Goal: Find specific page/section: Find specific page/section

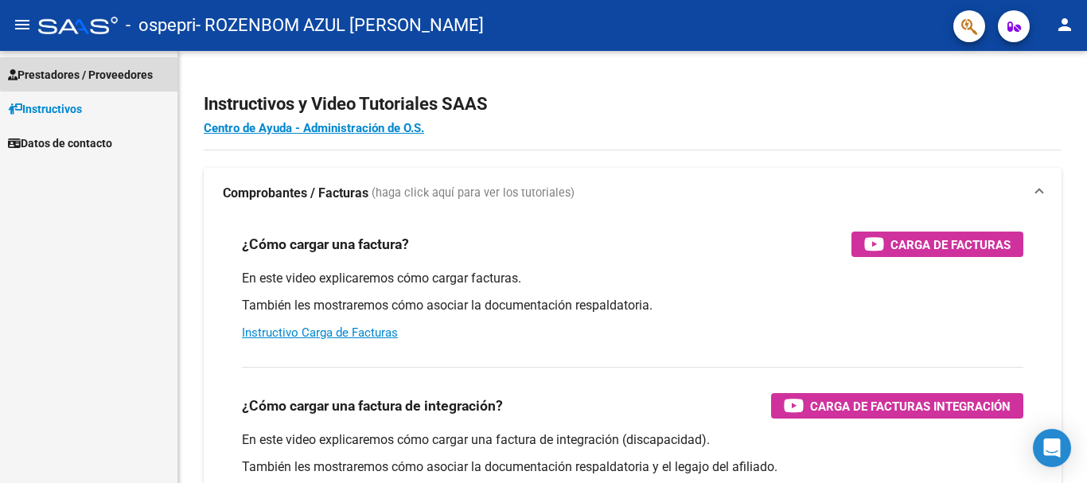
click at [135, 74] on span "Prestadores / Proveedores" at bounding box center [80, 75] width 145 height 18
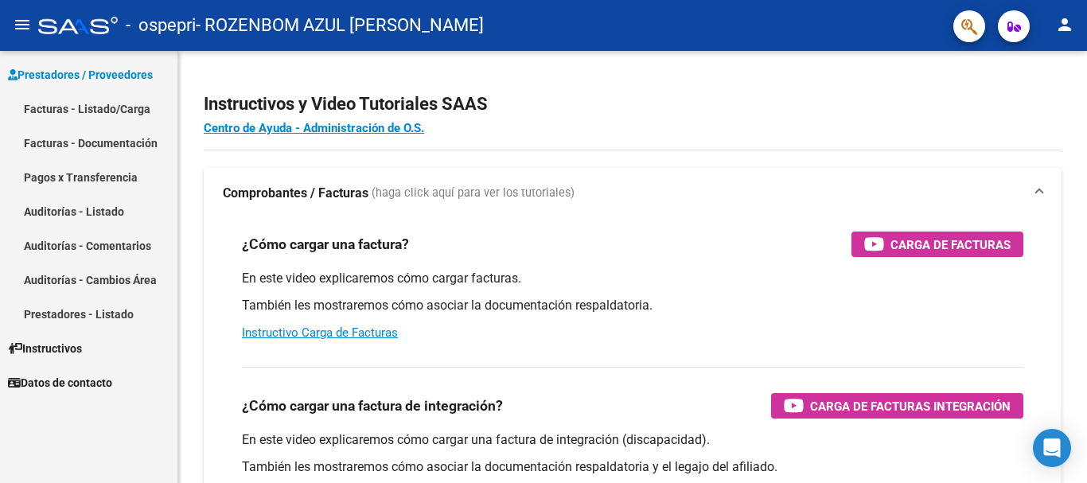
click at [103, 108] on link "Facturas - Listado/Carga" at bounding box center [88, 109] width 177 height 34
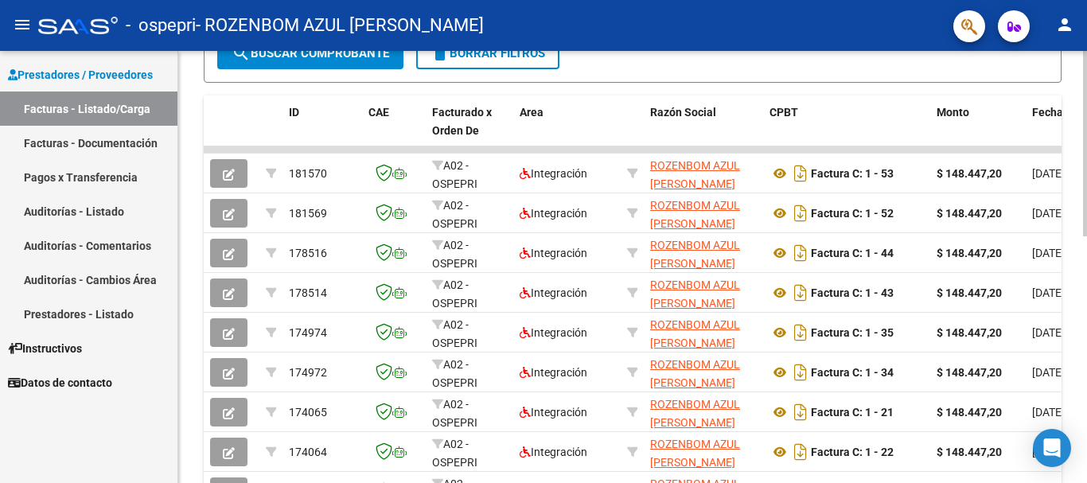
scroll to position [403, 0]
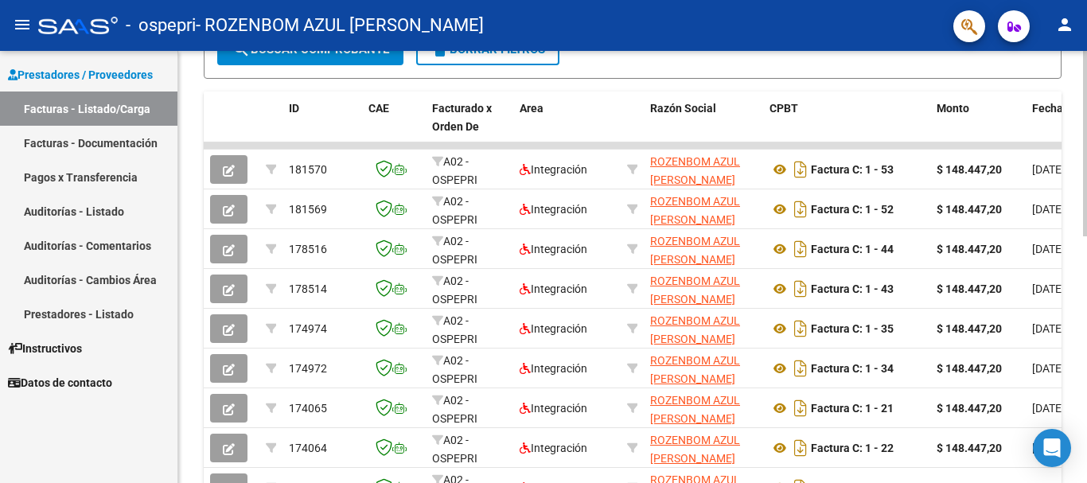
click at [1083, 263] on div at bounding box center [1085, 320] width 4 height 185
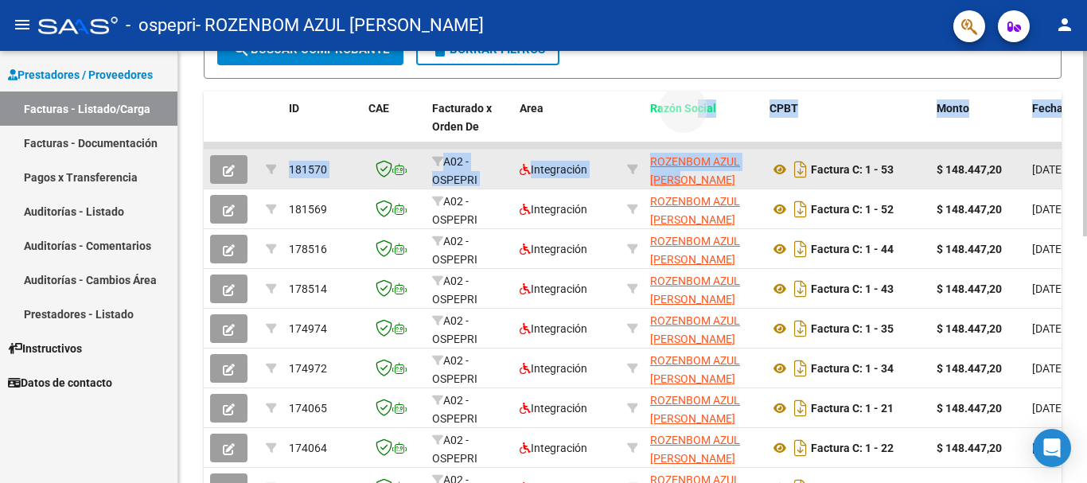
drag, startPoint x: 697, startPoint y: 142, endPoint x: 759, endPoint y: 152, distance: 62.9
click at [759, 152] on div "ID CAE Facturado x Orden De Area Razón Social CPBT Monto Fecha Cpbt Días desde …" at bounding box center [633, 342] width 858 height 501
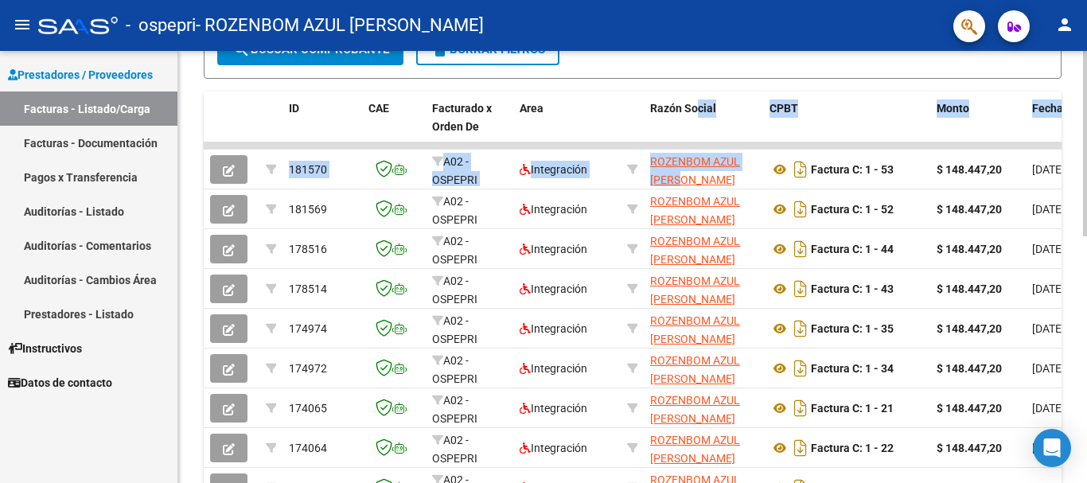
scroll to position [0, 0]
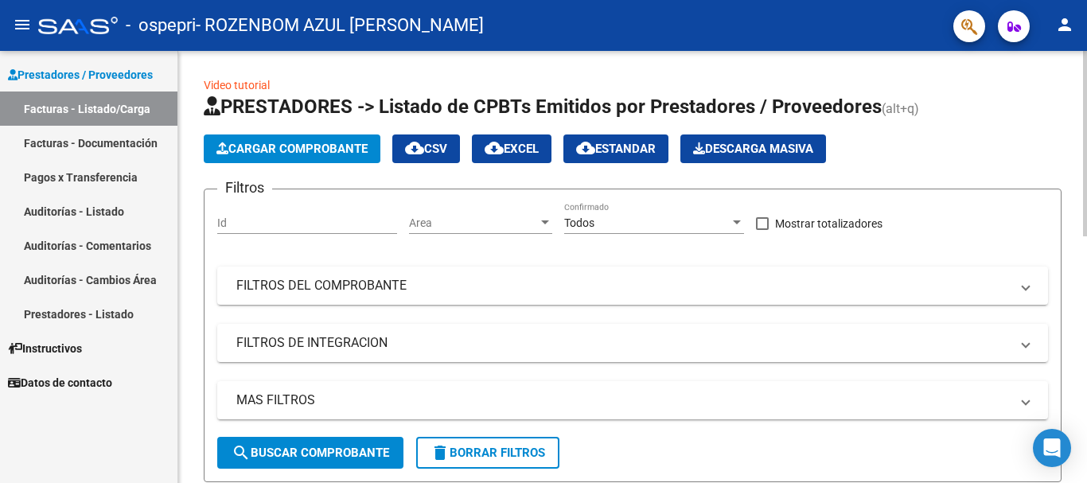
click at [1086, 113] on div at bounding box center [1085, 267] width 4 height 432
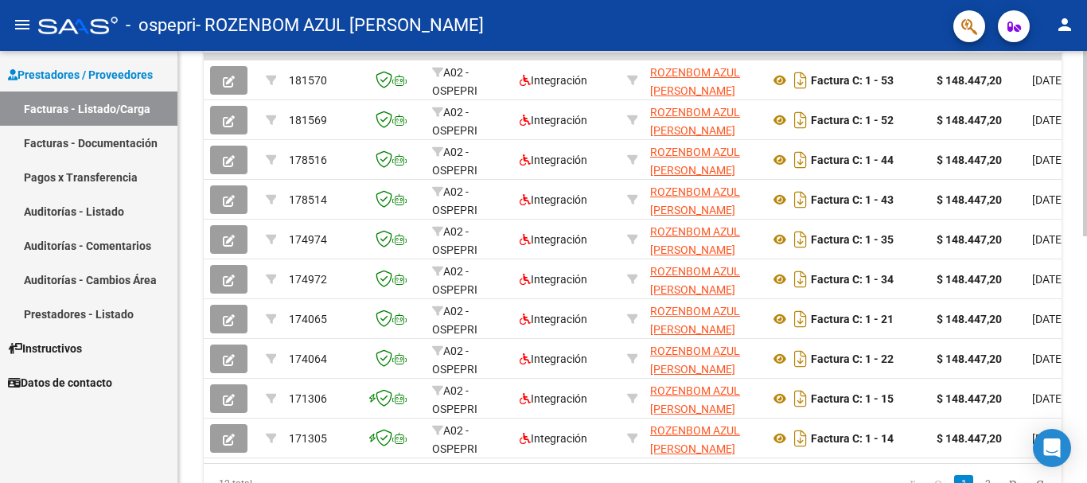
scroll to position [496, 0]
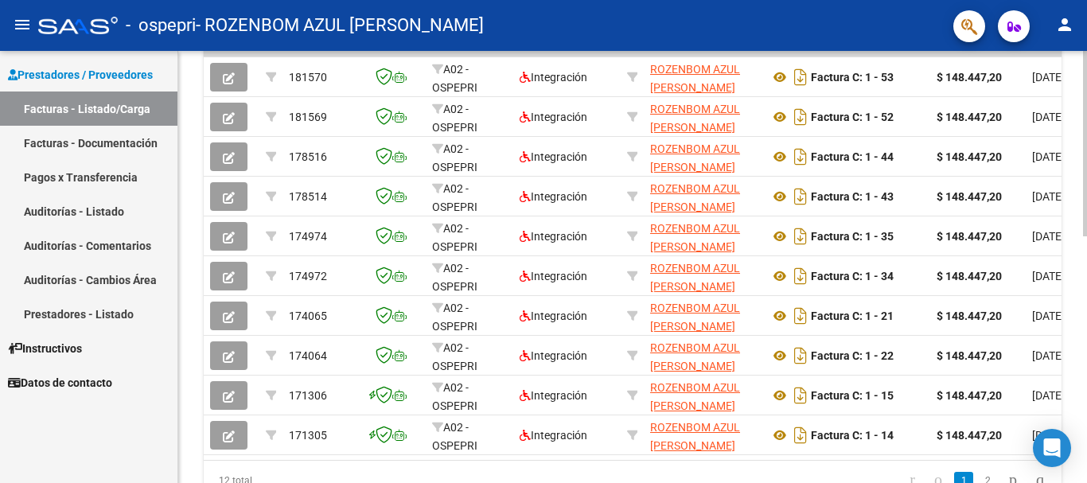
click at [1083, 389] on div at bounding box center [1085, 360] width 4 height 185
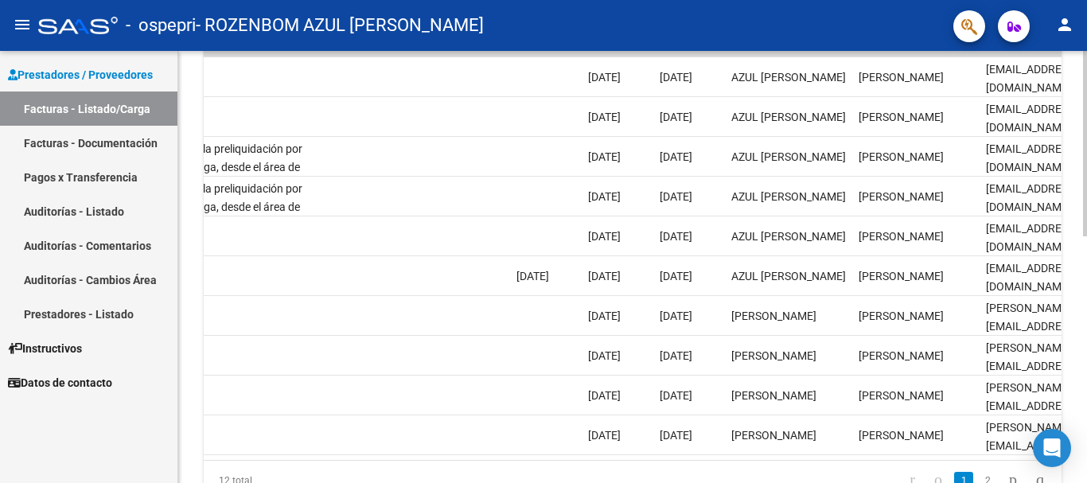
scroll to position [0, 2497]
